Goal: Find contact information: Find contact information

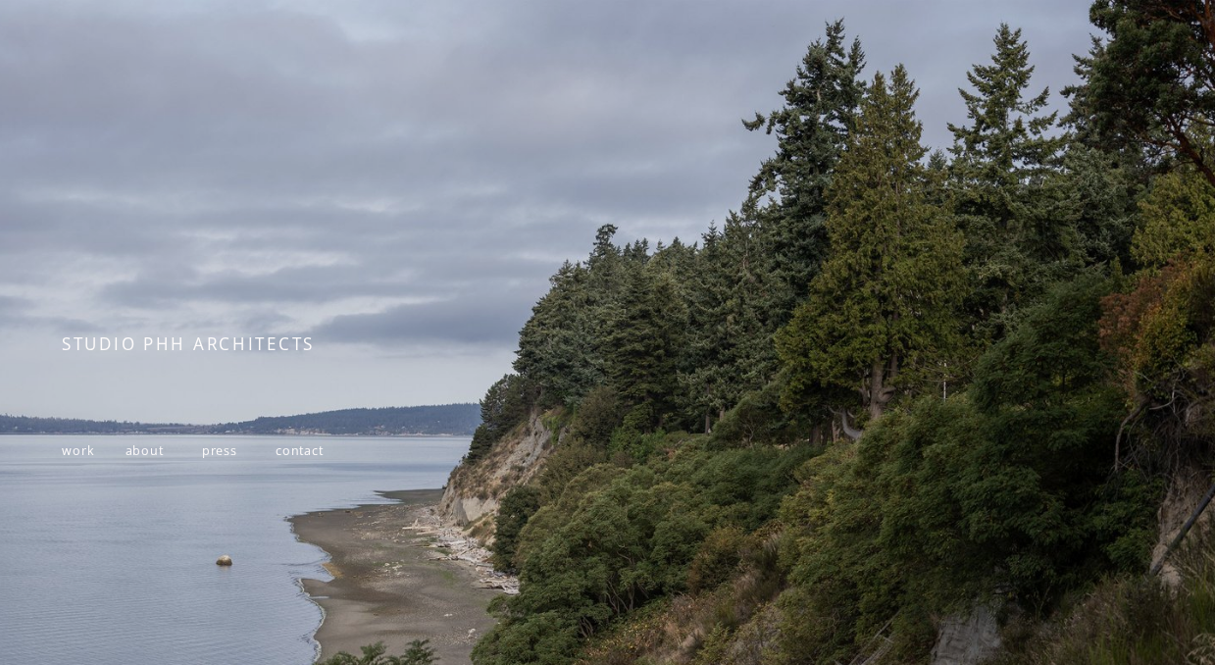
click at [148, 456] on span "about" at bounding box center [144, 450] width 38 height 17
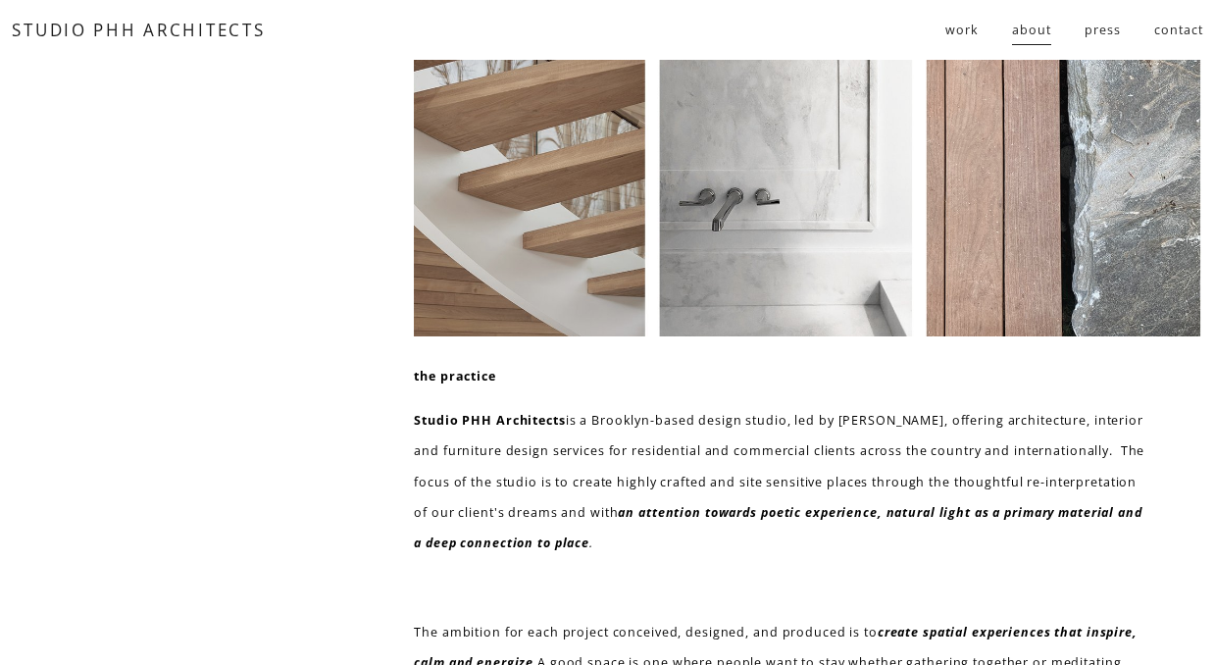
click at [1183, 32] on link "contact" at bounding box center [1178, 30] width 48 height 33
